Goal: Task Accomplishment & Management: Manage account settings

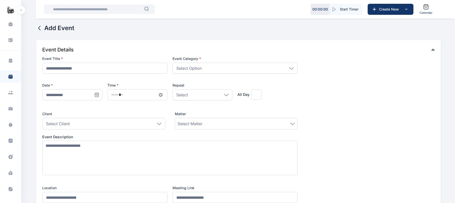
click at [17, 9] on button "button" at bounding box center [21, 10] width 8 height 8
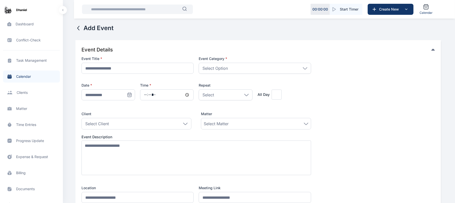
scroll to position [70, 0]
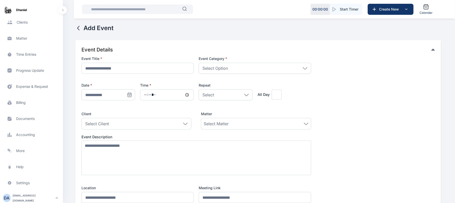
click at [20, 139] on div "Help help help Settings settings settings D A adekoyadaniel53@gmail.com" at bounding box center [31, 182] width 63 height 50
click at [20, 139] on div "adekoyadaniel53@gmail.com" at bounding box center [33, 198] width 41 height 10
click at [75, 139] on icon "button" at bounding box center [74, 198] width 4 height 4
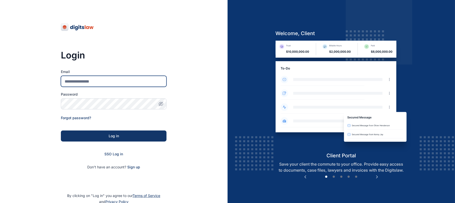
click at [125, 84] on input "Email" at bounding box center [114, 81] width 106 height 11
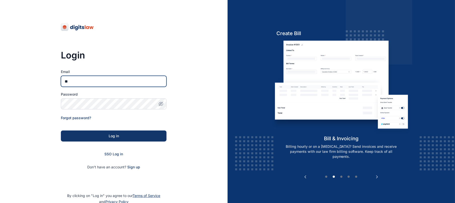
type input "**********"
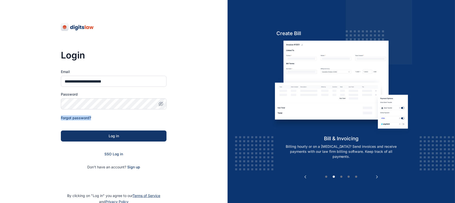
click at [130, 105] on form "**********" at bounding box center [114, 119] width 106 height 101
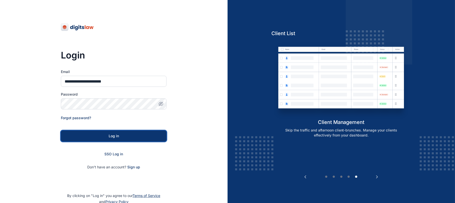
click at [131, 138] on div "Log in" at bounding box center [114, 136] width 90 height 5
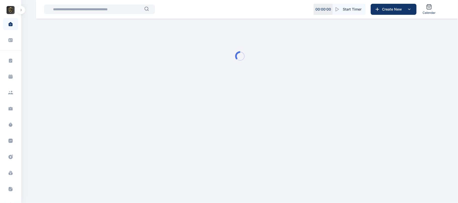
click at [21, 12] on button "button" at bounding box center [21, 10] width 8 height 8
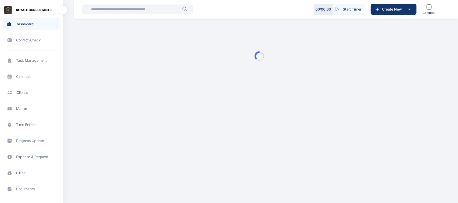
click at [26, 65] on span "Task Management task management task management" at bounding box center [31, 61] width 57 height 12
click at [33, 62] on span "Task Management task management task management" at bounding box center [31, 61] width 57 height 12
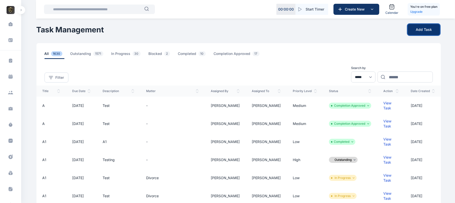
click at [419, 28] on button "Add Task" at bounding box center [424, 29] width 32 height 11
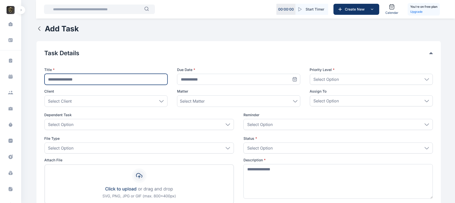
click at [156, 77] on input "text" at bounding box center [106, 79] width 123 height 11
type input "*"
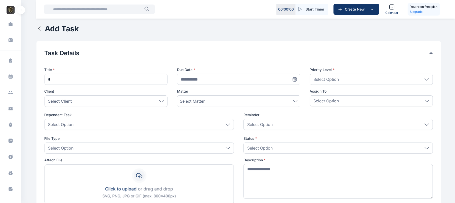
click at [295, 79] on icon at bounding box center [294, 79] width 5 height 5
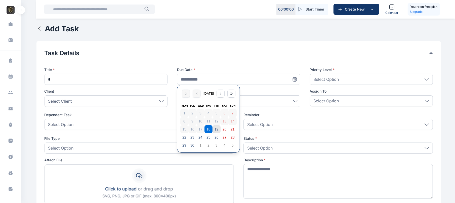
click at [214, 128] on abbr "19" at bounding box center [216, 129] width 4 height 4
type input "**********"
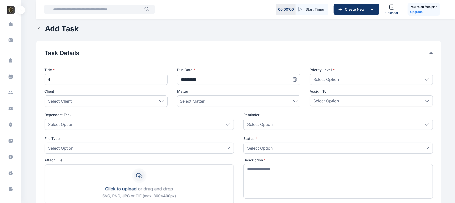
click at [367, 75] on div "Select Option" at bounding box center [371, 79] width 123 height 11
click at [336, 94] on p "Low" at bounding box center [371, 93] width 114 height 5
click at [131, 104] on div "Select Client" at bounding box center [106, 102] width 123 height 12
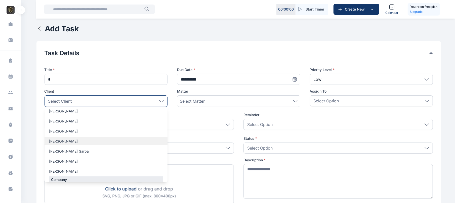
scroll to position [23, 0]
click at [80, 146] on div "Aguda Rose" at bounding box center [106, 143] width 123 height 8
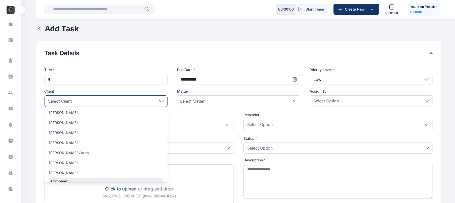
click at [223, 143] on div "Select Option" at bounding box center [139, 148] width 189 height 11
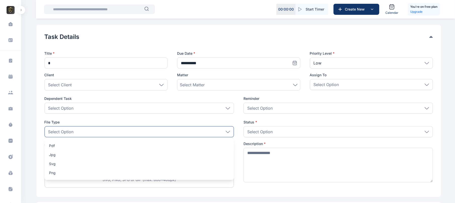
scroll to position [22, 0]
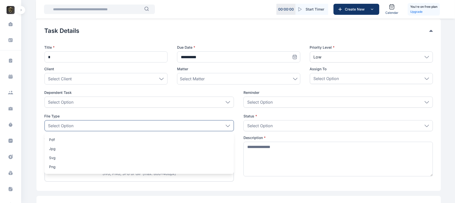
click at [401, 76] on div "Select Option" at bounding box center [371, 78] width 123 height 11
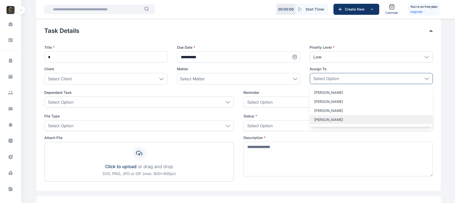
scroll to position [6, 0]
click at [346, 122] on p "[PERSON_NAME]" at bounding box center [371, 122] width 114 height 5
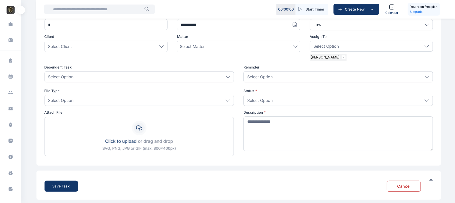
scroll to position [60, 0]
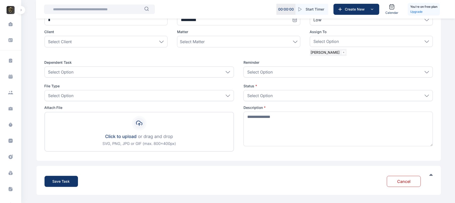
click at [300, 96] on div "Select Option" at bounding box center [337, 95] width 189 height 11
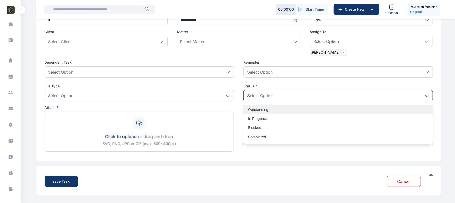
click at [268, 106] on div "Outstanding" at bounding box center [337, 109] width 189 height 9
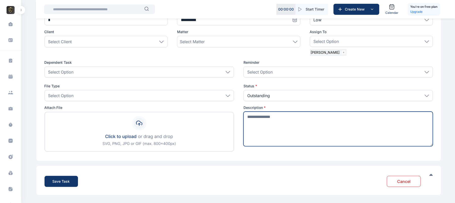
click at [279, 129] on textarea at bounding box center [337, 129] width 189 height 35
type textarea "*****"
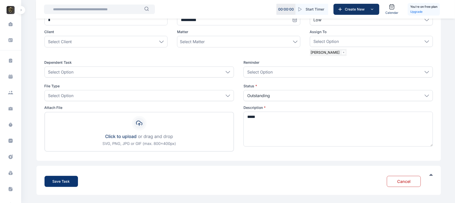
drag, startPoint x: 61, startPoint y: 188, endPoint x: 64, endPoint y: 184, distance: 5.3
click at [64, 184] on div "Save Task Cancel" at bounding box center [238, 180] width 404 height 29
click at [64, 184] on div "Save Task" at bounding box center [61, 181] width 17 height 5
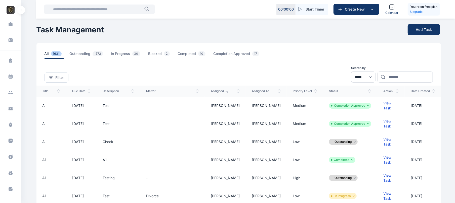
click at [16, 10] on span "ROYALE CONSULTANTS" at bounding box center [10, 10] width 21 height 8
click at [23, 10] on button "button" at bounding box center [21, 10] width 8 height 8
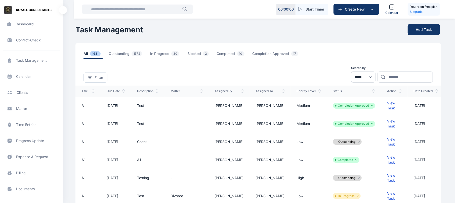
scroll to position [131, 0]
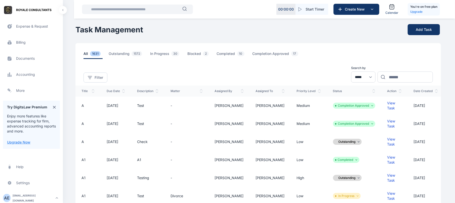
click at [26, 192] on div "Help help help Settings settings settings A E roselineaguda2@gmail.com" at bounding box center [31, 182] width 63 height 50
click at [42, 198] on div "roselineaguda2@gmail.com" at bounding box center [33, 198] width 41 height 10
click at [78, 202] on div "Log out" at bounding box center [84, 197] width 37 height 11
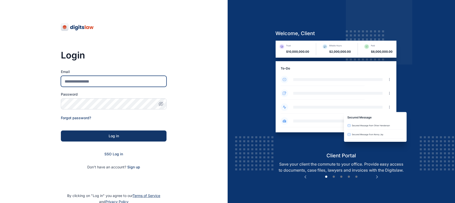
click at [134, 80] on input "Email" at bounding box center [114, 81] width 106 height 11
type input "**********"
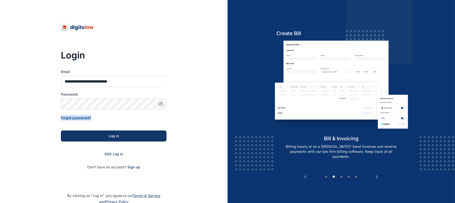
click at [128, 106] on form "**********" at bounding box center [114, 119] width 106 height 101
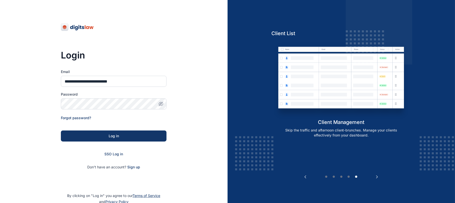
click at [163, 106] on icon "button" at bounding box center [160, 104] width 5 height 5
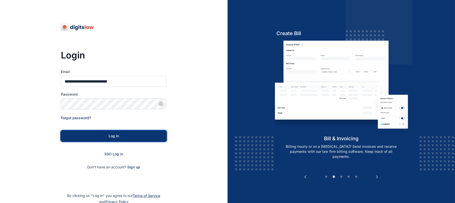
click at [92, 135] on div "Log in" at bounding box center [114, 136] width 90 height 5
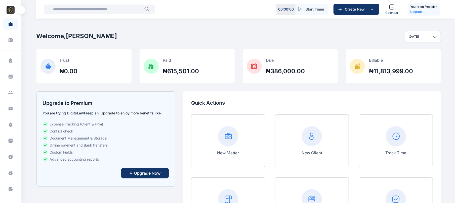
click at [22, 13] on button "button" at bounding box center [21, 10] width 8 height 8
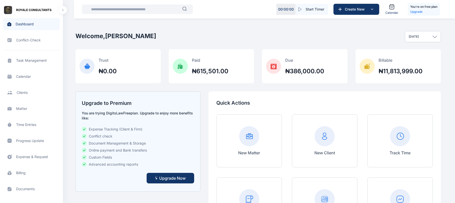
click at [31, 62] on span "Task Management task management task management" at bounding box center [31, 61] width 57 height 12
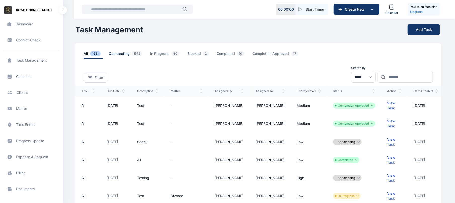
click at [127, 54] on span "Outstanding 1572" at bounding box center [126, 55] width 35 height 8
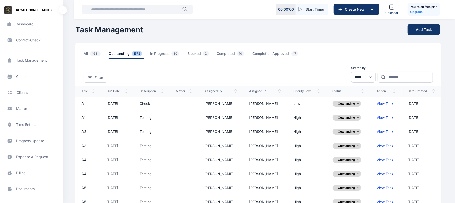
click at [359, 104] on icon at bounding box center [358, 104] width 2 height 2
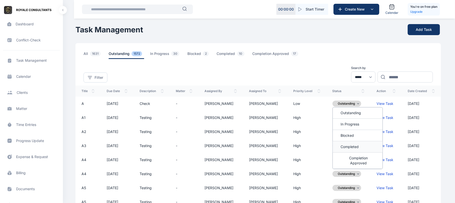
click at [347, 147] on span "Completed" at bounding box center [350, 147] width 18 height 5
